Goal: Entertainment & Leisure: Consume media (video, audio)

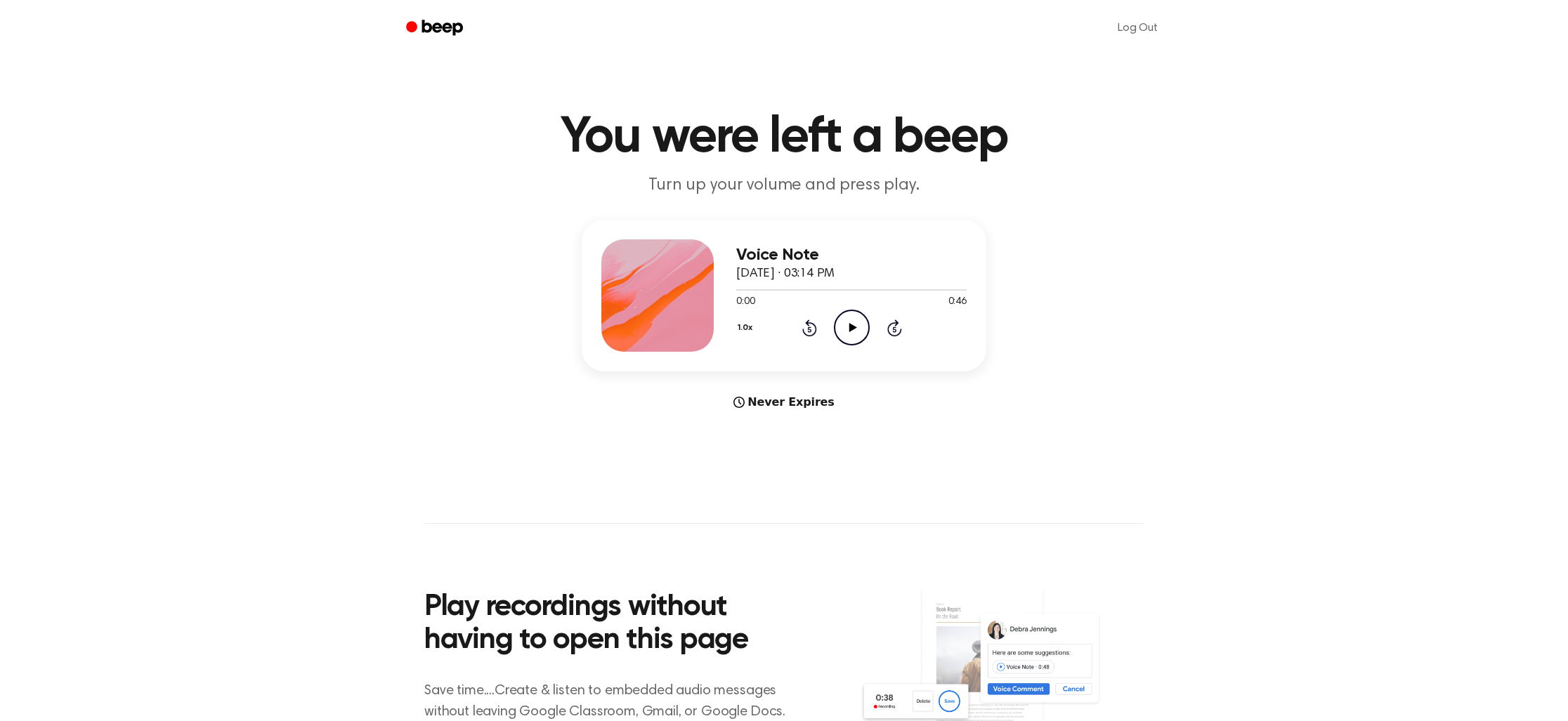
drag, startPoint x: 1549, startPoint y: 275, endPoint x: 1567, endPoint y: 274, distance: 18.0
click at [1557, 274] on main "You were left a beep Turn up your volume and press play. Voice Note September 7…" at bounding box center [784, 419] width 1568 height 839
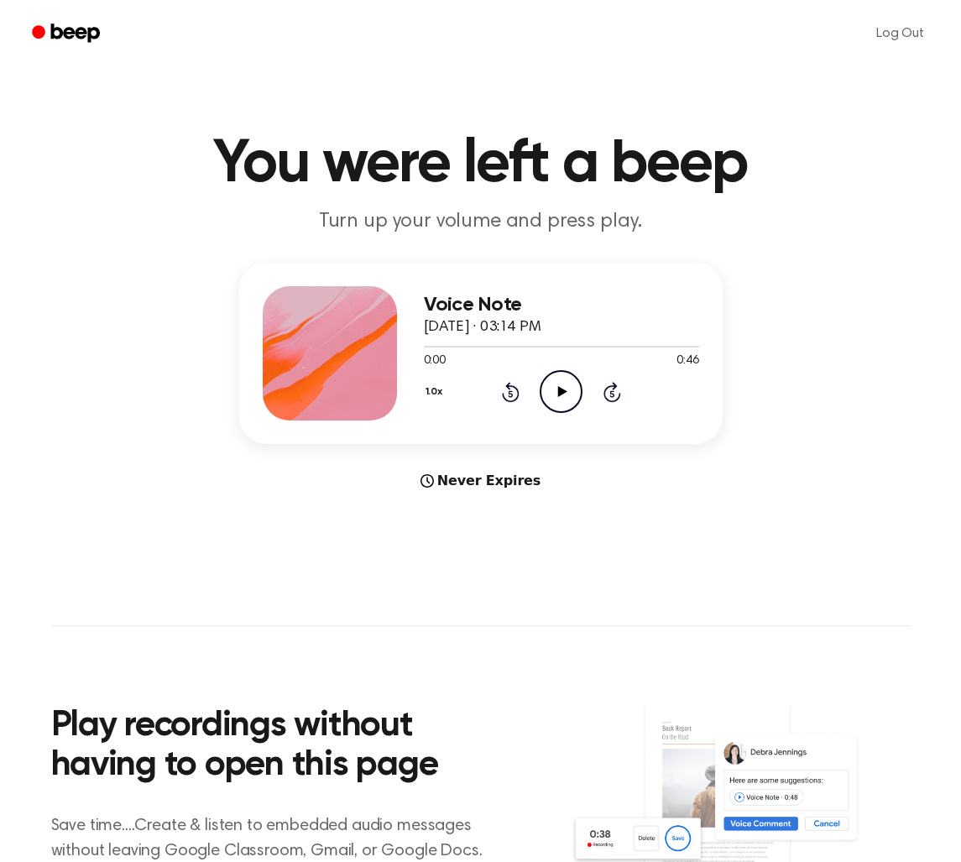
click at [562, 395] on icon "Play Audio" at bounding box center [561, 391] width 43 height 43
click at [569, 396] on icon "Play Audio" at bounding box center [561, 391] width 43 height 43
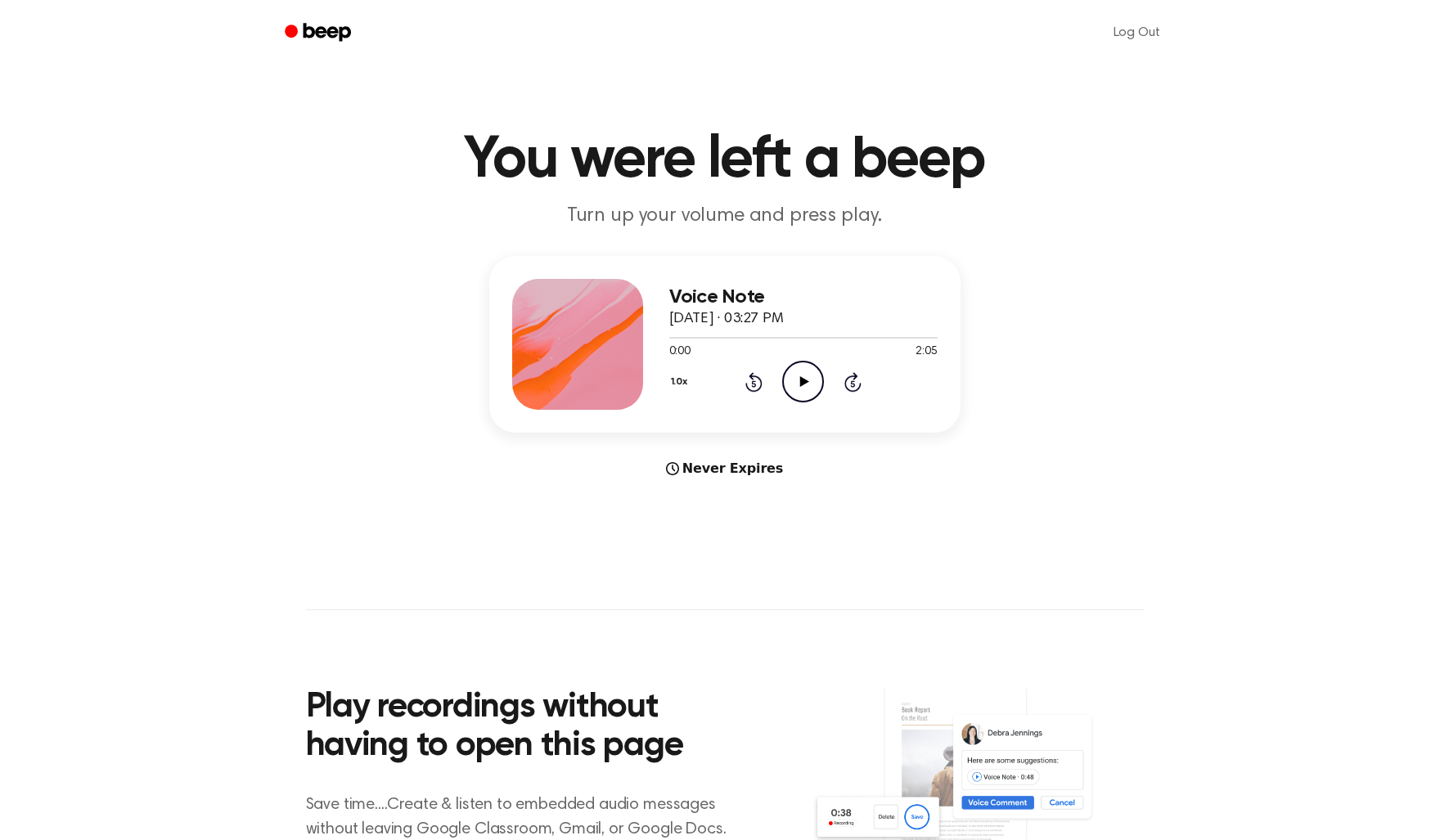
click at [803, 384] on icon at bounding box center [804, 381] width 9 height 11
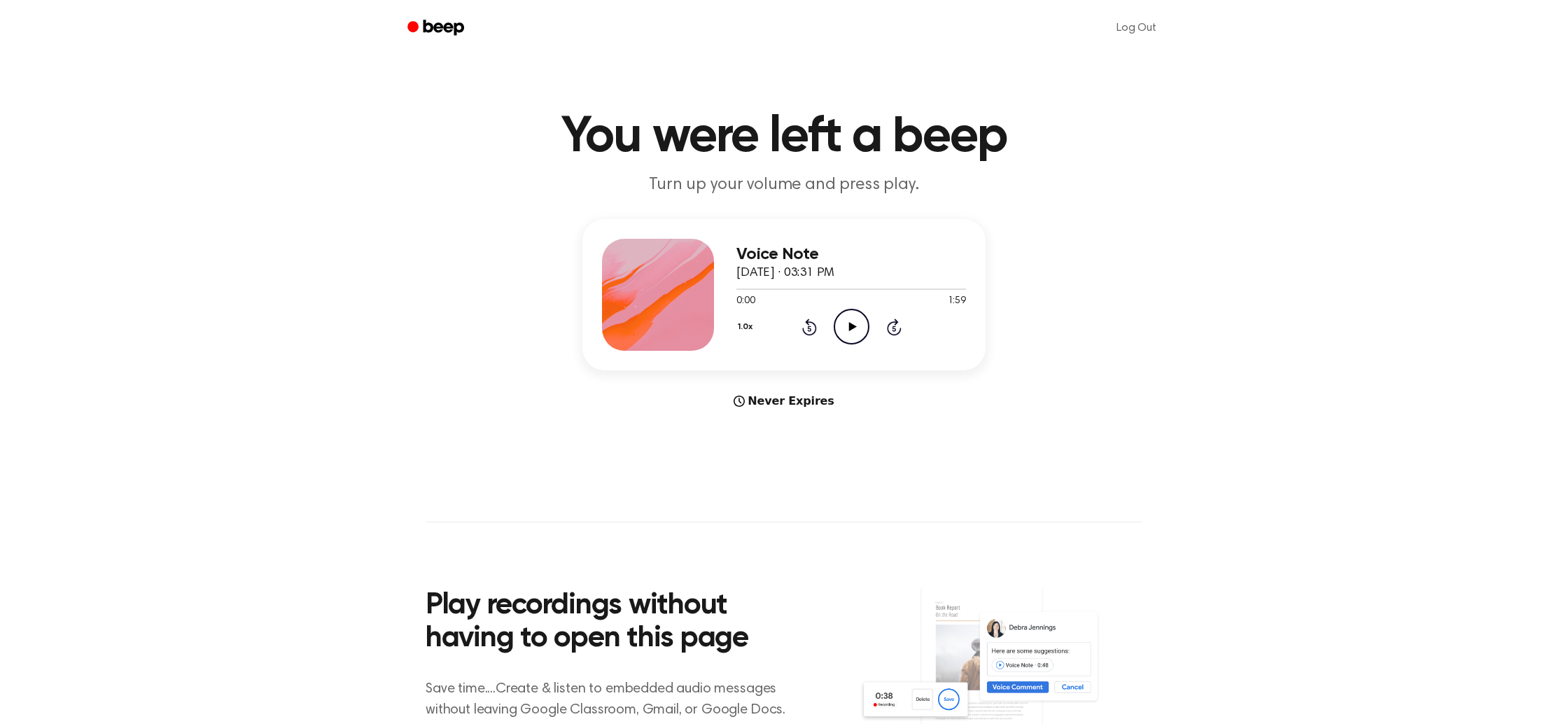
drag, startPoint x: 1329, startPoint y: 221, endPoint x: 1381, endPoint y: 224, distance: 52.1
click at [1339, 221] on div "Voice Note September 7, 2025 · 03:31 PM 0:00 1:59 Your browser does not support…" at bounding box center [784, 314] width 1534 height 190
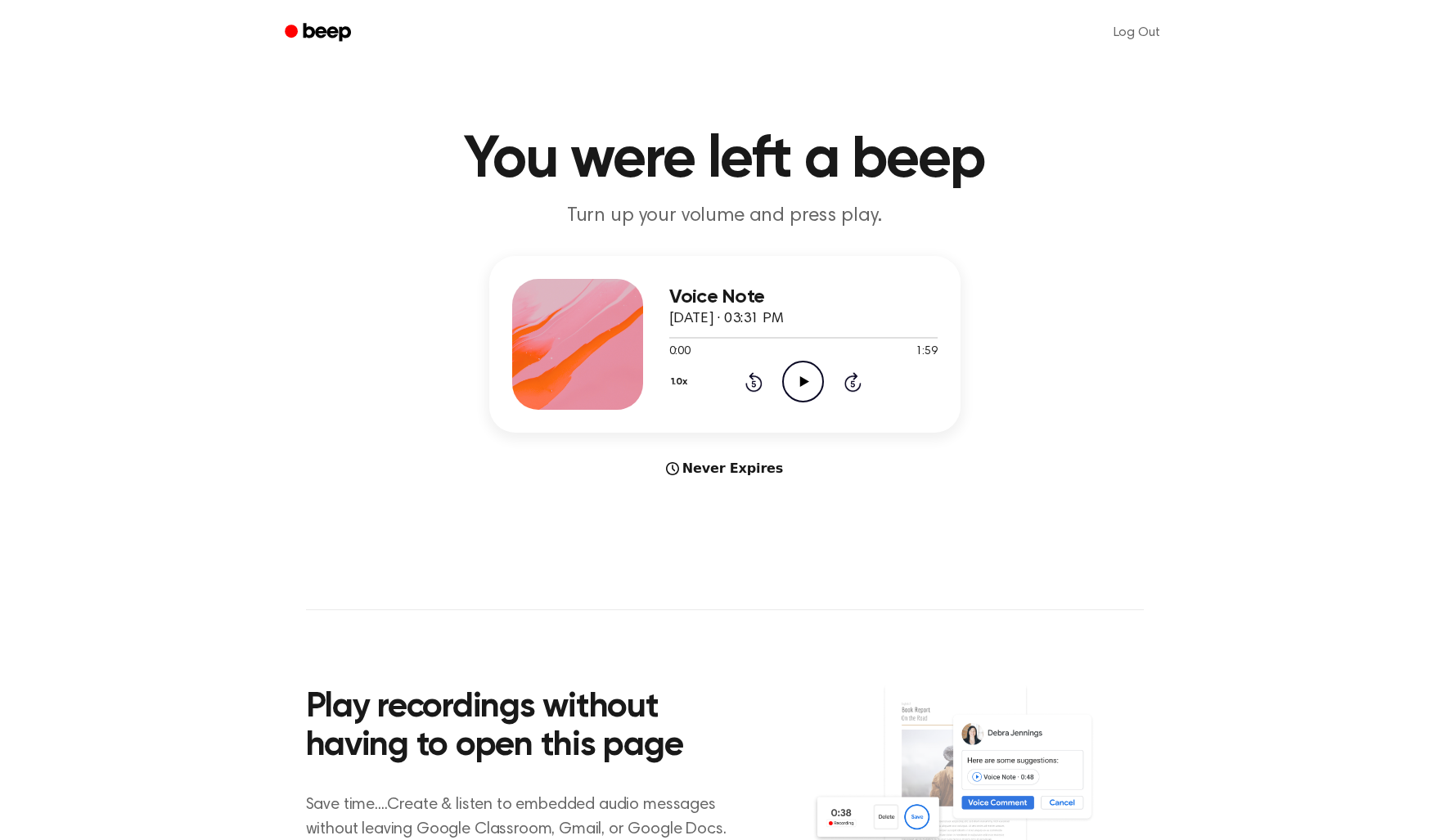
click at [806, 387] on icon "Play Audio" at bounding box center [803, 381] width 42 height 42
click at [808, 387] on icon "Pause Audio" at bounding box center [803, 381] width 42 height 42
drag, startPoint x: 805, startPoint y: 385, endPoint x: 774, endPoint y: 383, distance: 31.1
click at [805, 385] on icon "Play Audio" at bounding box center [803, 381] width 42 height 42
click at [754, 388] on icon "Rewind 5 seconds" at bounding box center [753, 382] width 18 height 21
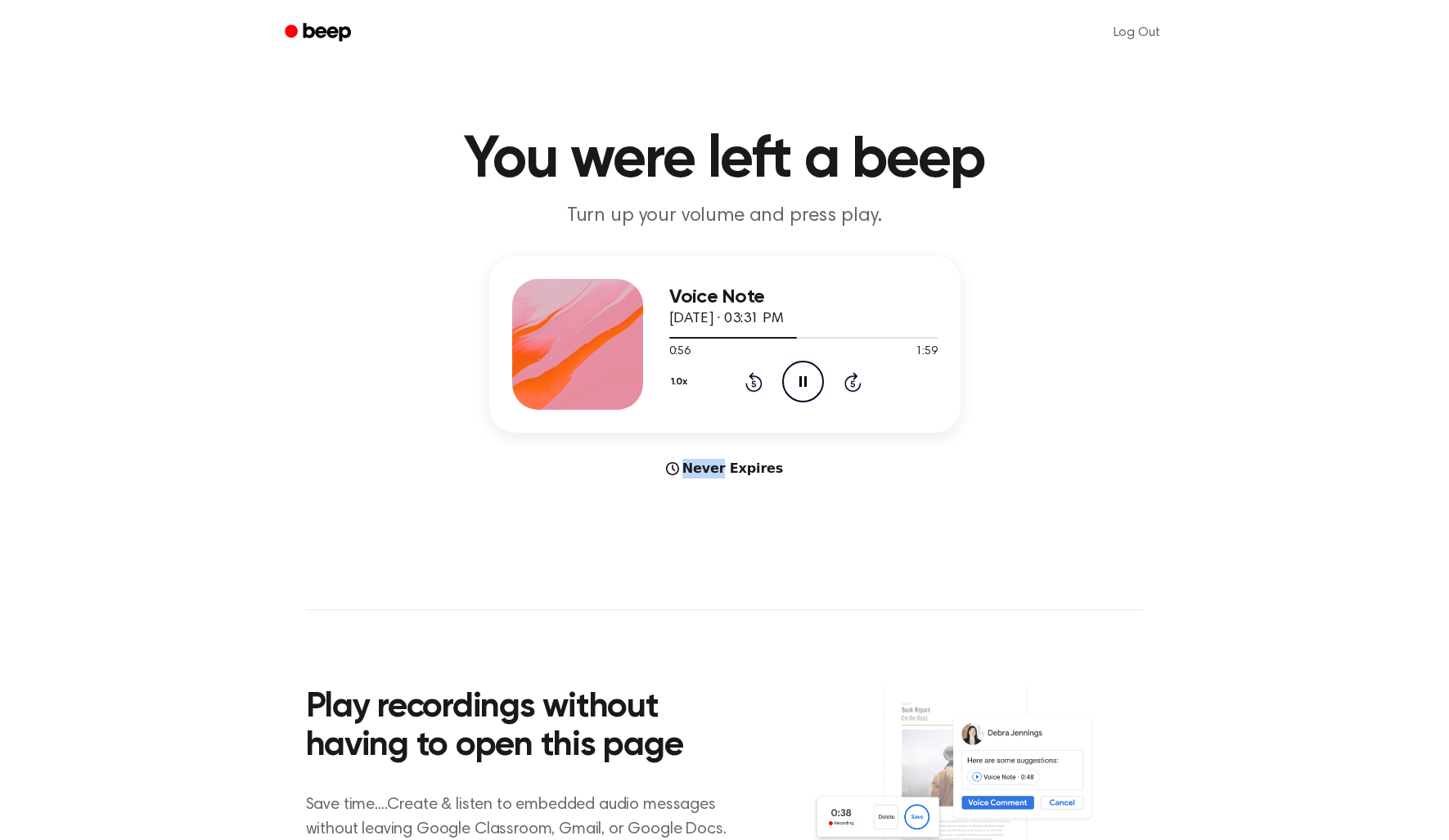
click at [754, 388] on icon "Rewind 5 seconds" at bounding box center [753, 382] width 18 height 21
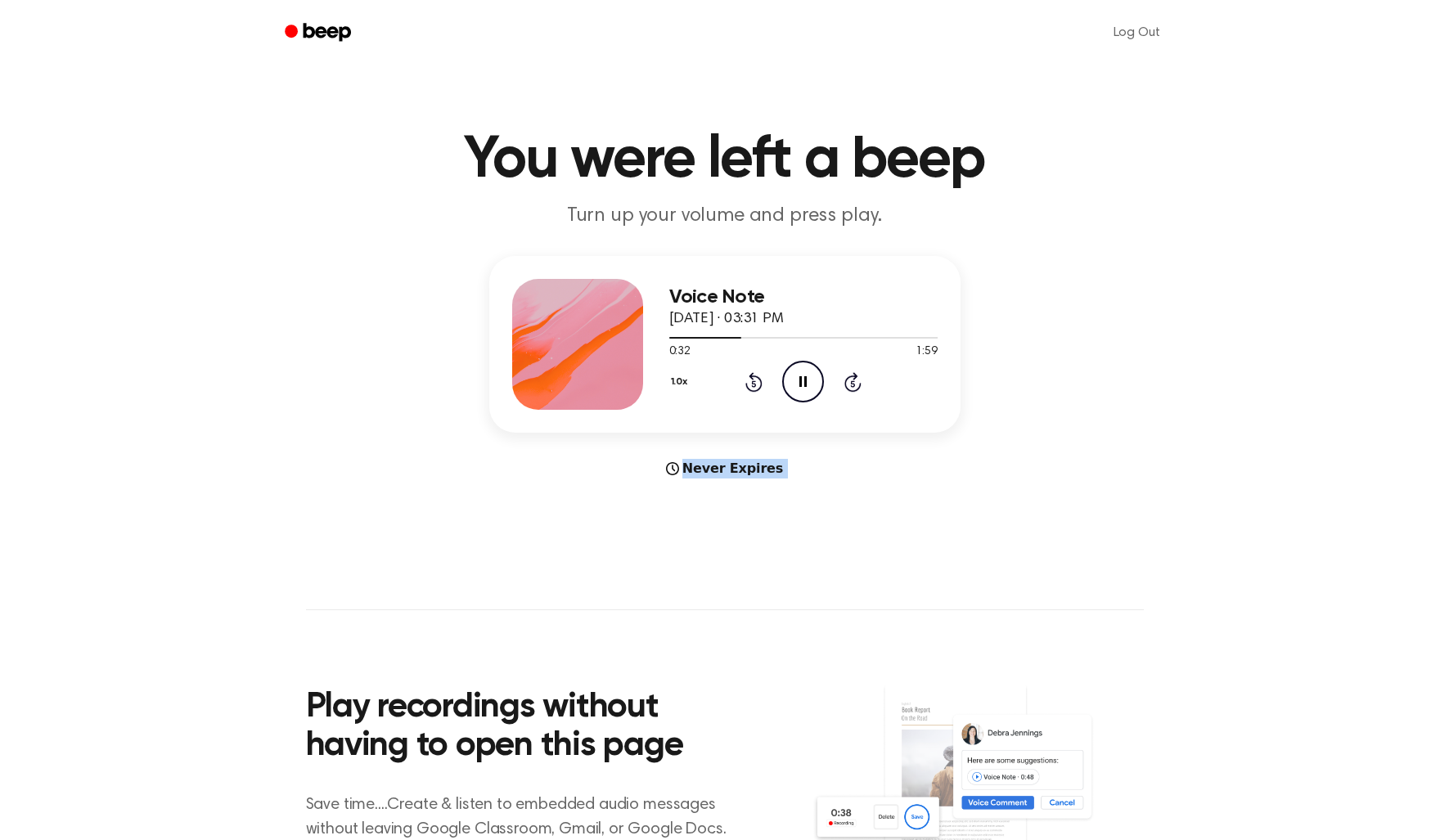
click at [754, 388] on icon "Rewind 5 seconds" at bounding box center [753, 382] width 18 height 21
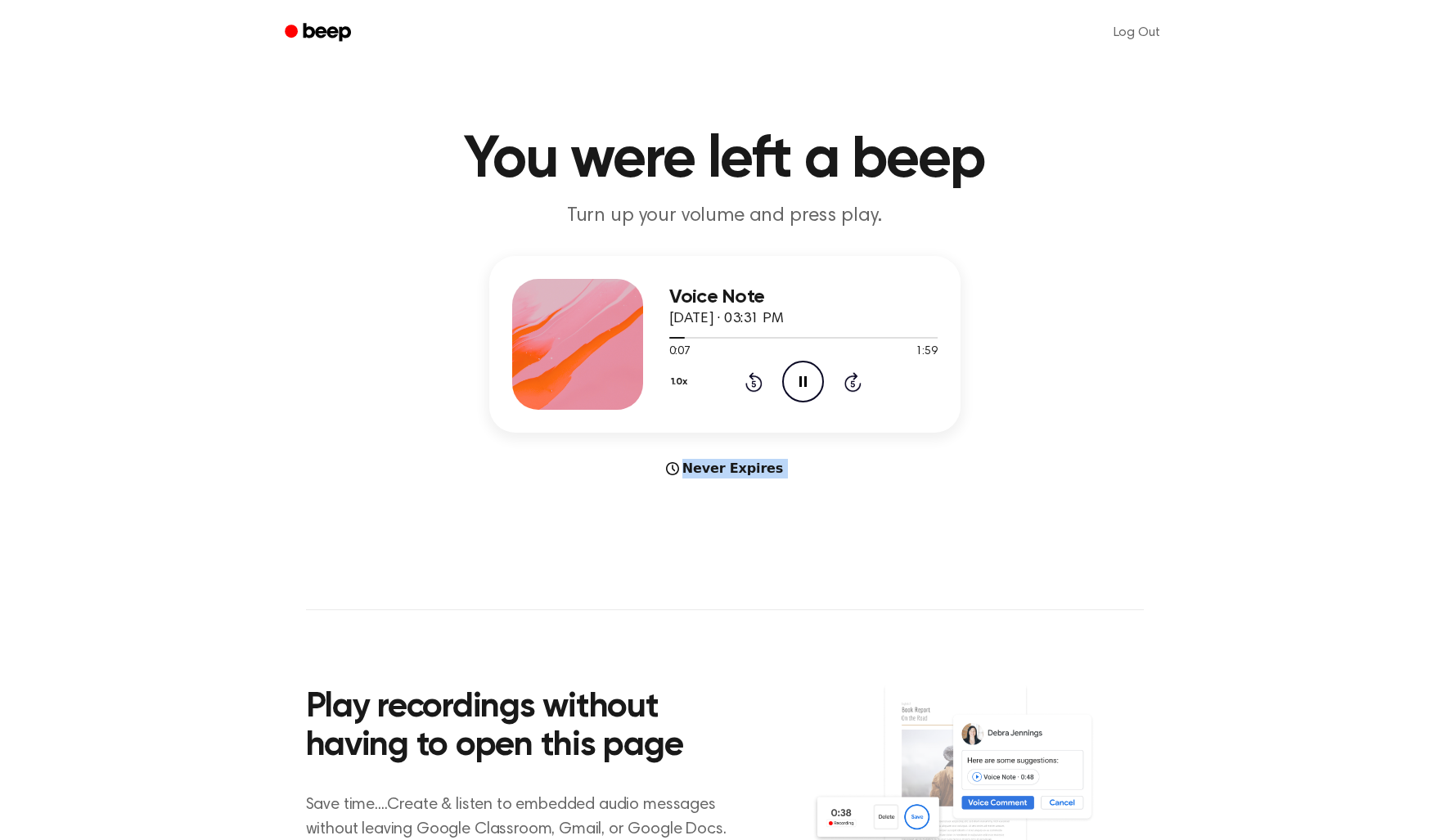
click at [754, 388] on icon "Rewind 5 seconds" at bounding box center [753, 382] width 18 height 21
click at [753, 383] on icon at bounding box center [754, 383] width 4 height 7
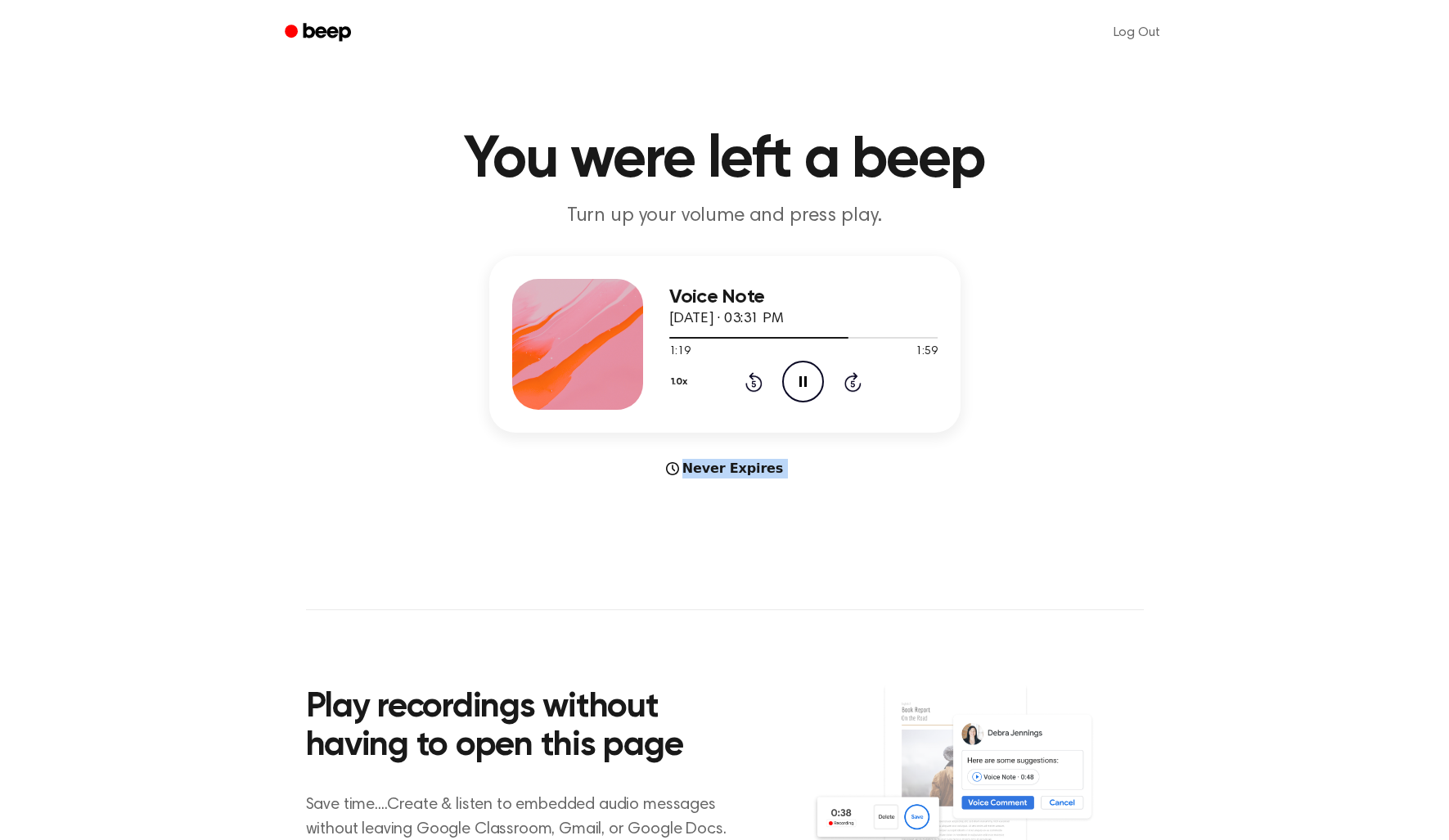
click at [753, 383] on icon at bounding box center [754, 383] width 4 height 7
drag, startPoint x: 807, startPoint y: 386, endPoint x: 774, endPoint y: 392, distance: 33.5
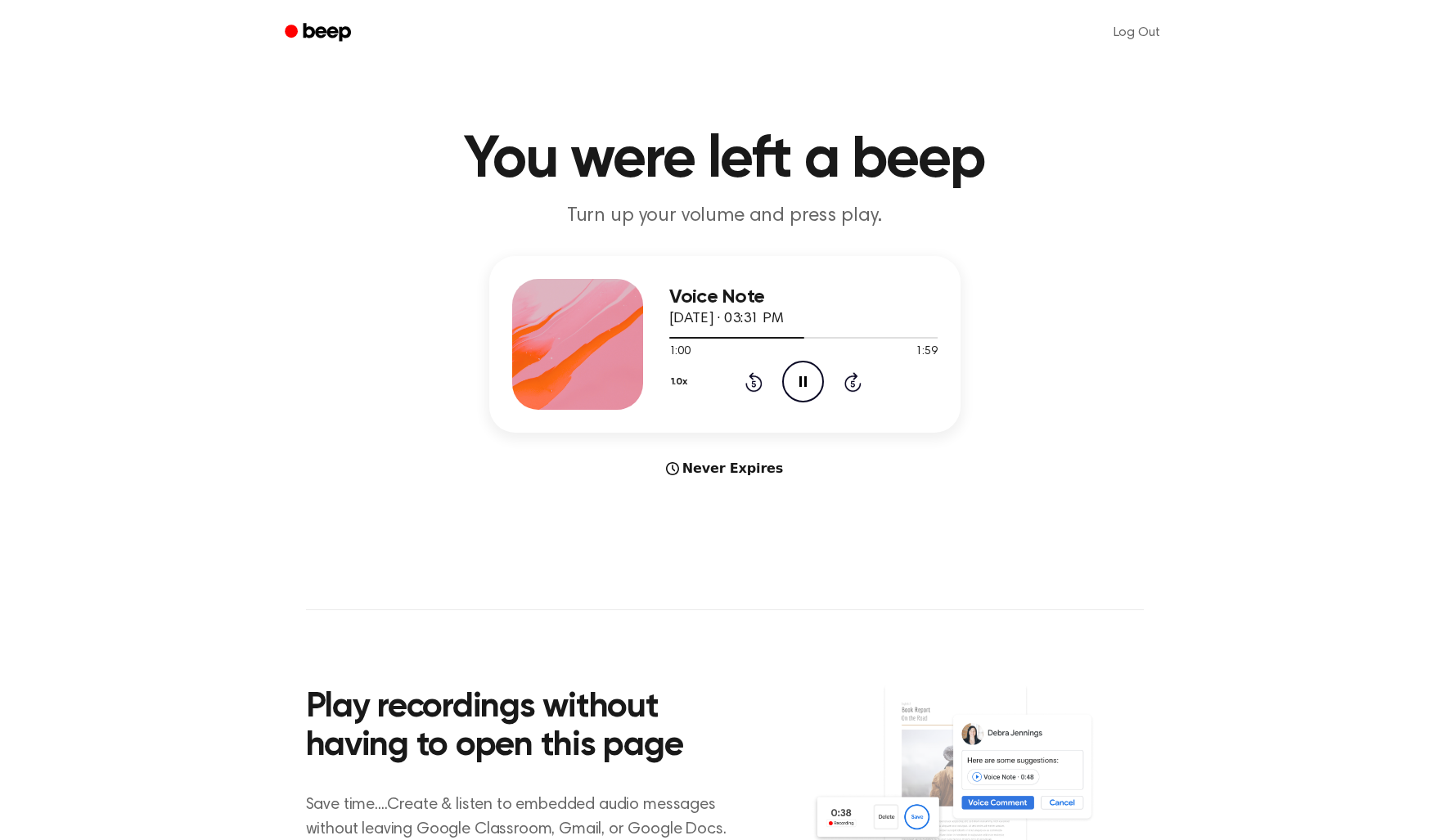
click at [807, 386] on icon "Pause Audio" at bounding box center [803, 381] width 42 height 42
click at [752, 384] on icon "Rewind 5 seconds" at bounding box center [753, 382] width 18 height 21
click at [806, 385] on icon "Play Audio" at bounding box center [803, 381] width 42 height 42
click at [752, 384] on icon at bounding box center [754, 383] width 4 height 7
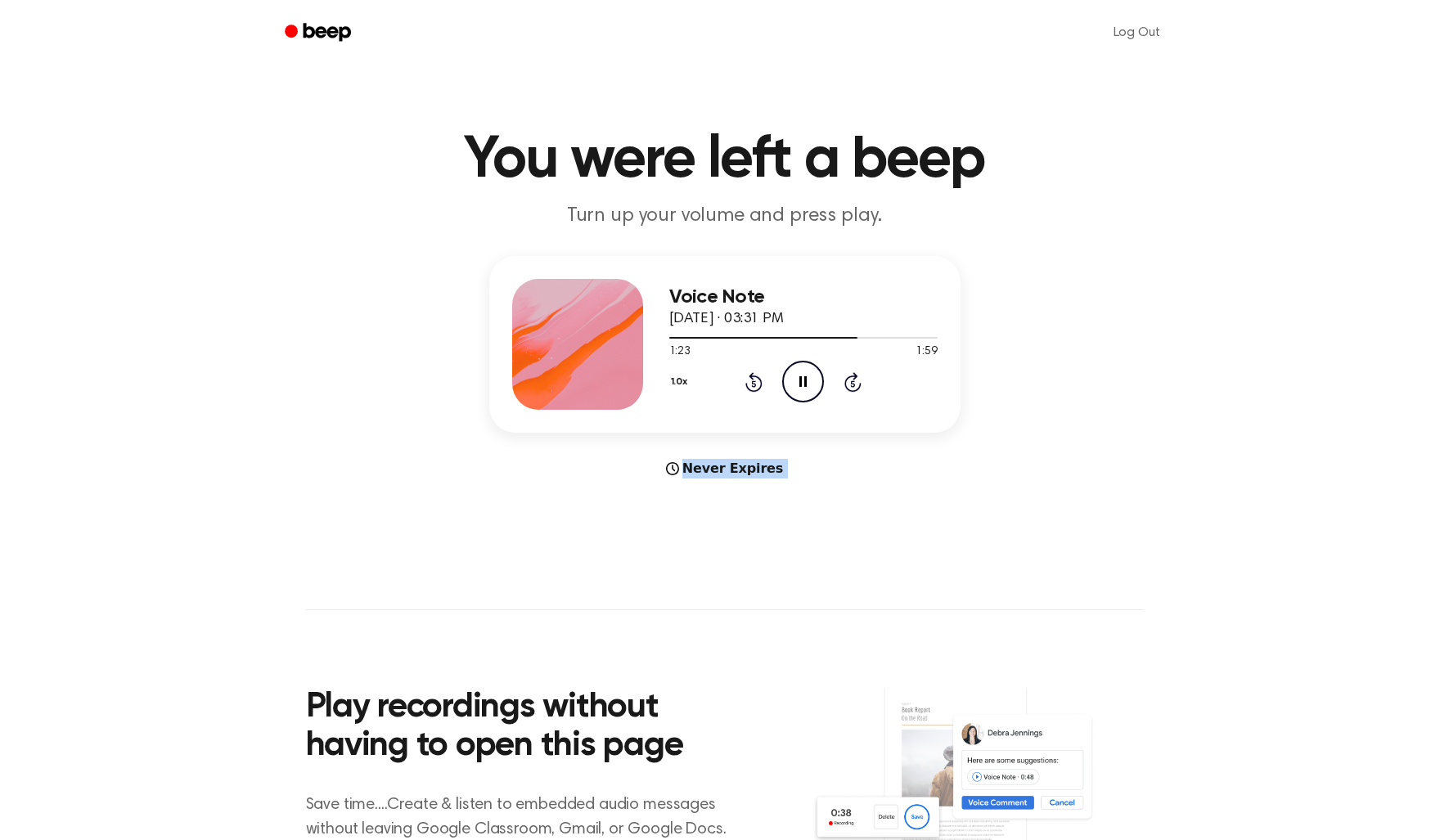
click at [752, 384] on icon at bounding box center [754, 383] width 4 height 7
click at [757, 386] on icon "Rewind 5 seconds" at bounding box center [753, 382] width 18 height 21
click at [756, 386] on icon "Rewind 5 seconds" at bounding box center [753, 382] width 18 height 21
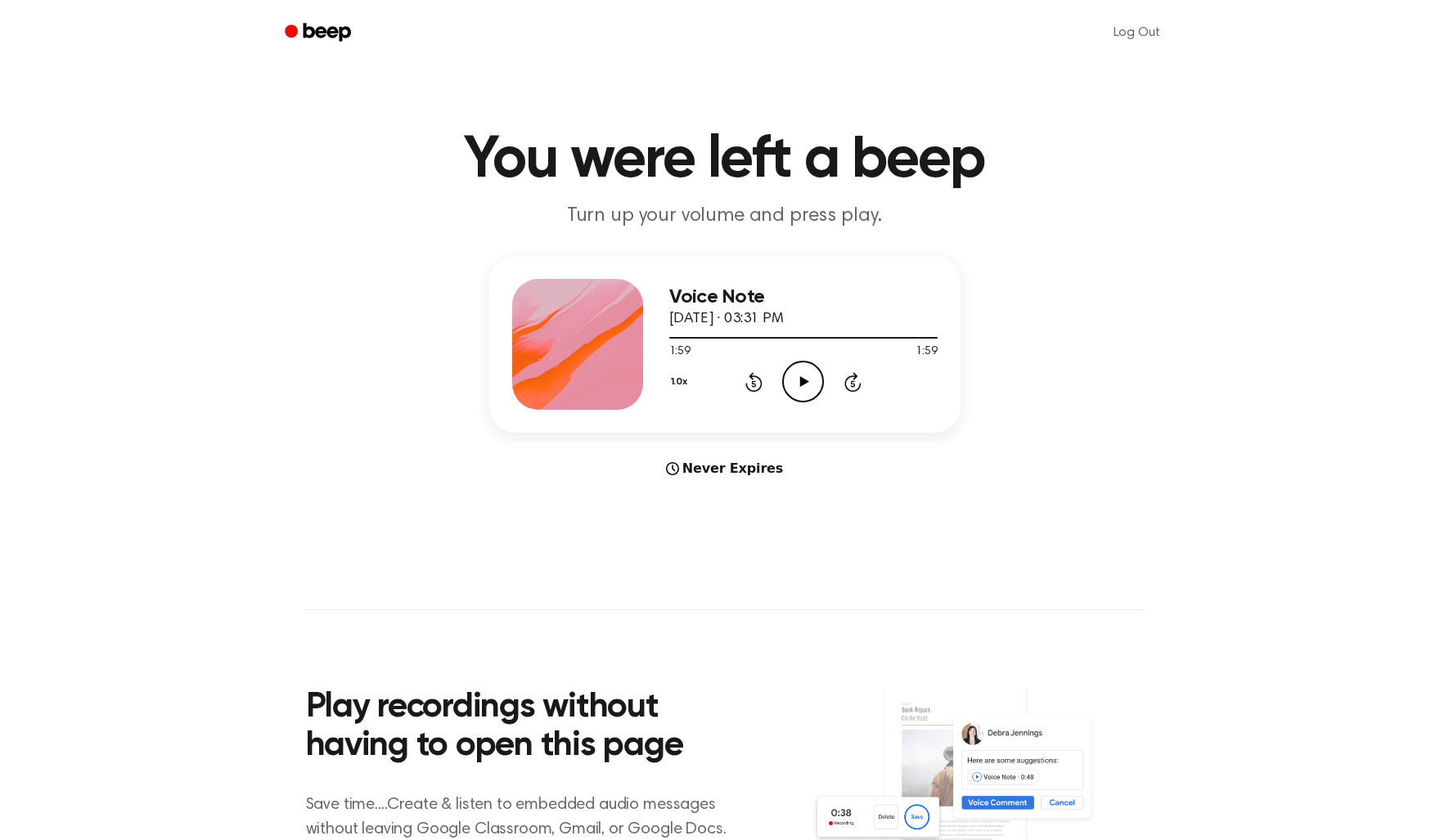
click at [752, 384] on icon "Rewind 5 seconds" at bounding box center [753, 382] width 18 height 21
click at [808, 380] on icon "Play Audio" at bounding box center [803, 381] width 42 height 42
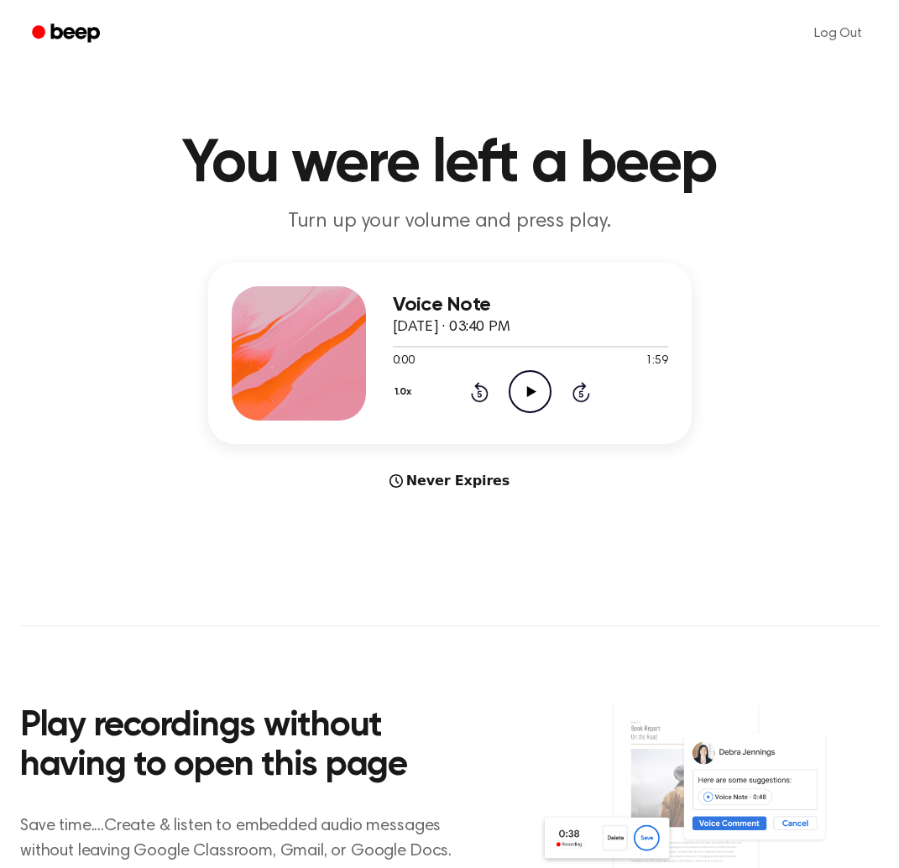
scroll to position [3, 0]
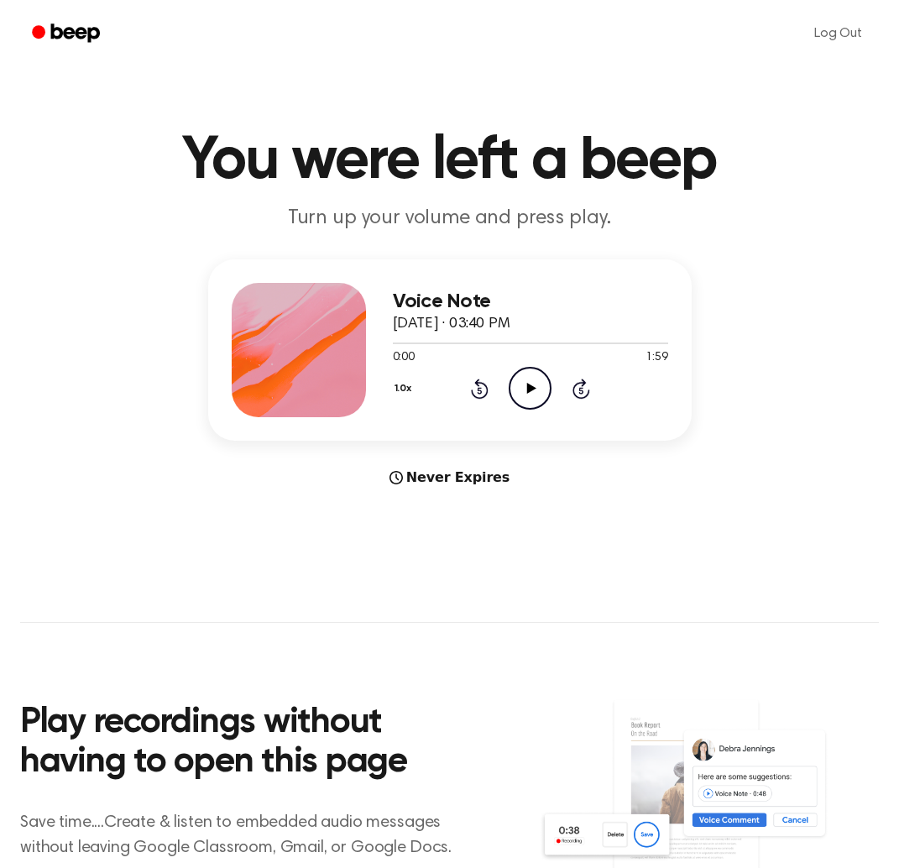
click at [526, 385] on icon "Play Audio" at bounding box center [530, 388] width 43 height 43
click at [526, 385] on icon "Pause Audio" at bounding box center [530, 388] width 43 height 43
click at [533, 391] on icon "Play Audio" at bounding box center [530, 388] width 43 height 43
click at [527, 386] on icon at bounding box center [531, 388] width 9 height 11
